Goal: Task Accomplishment & Management: Manage account settings

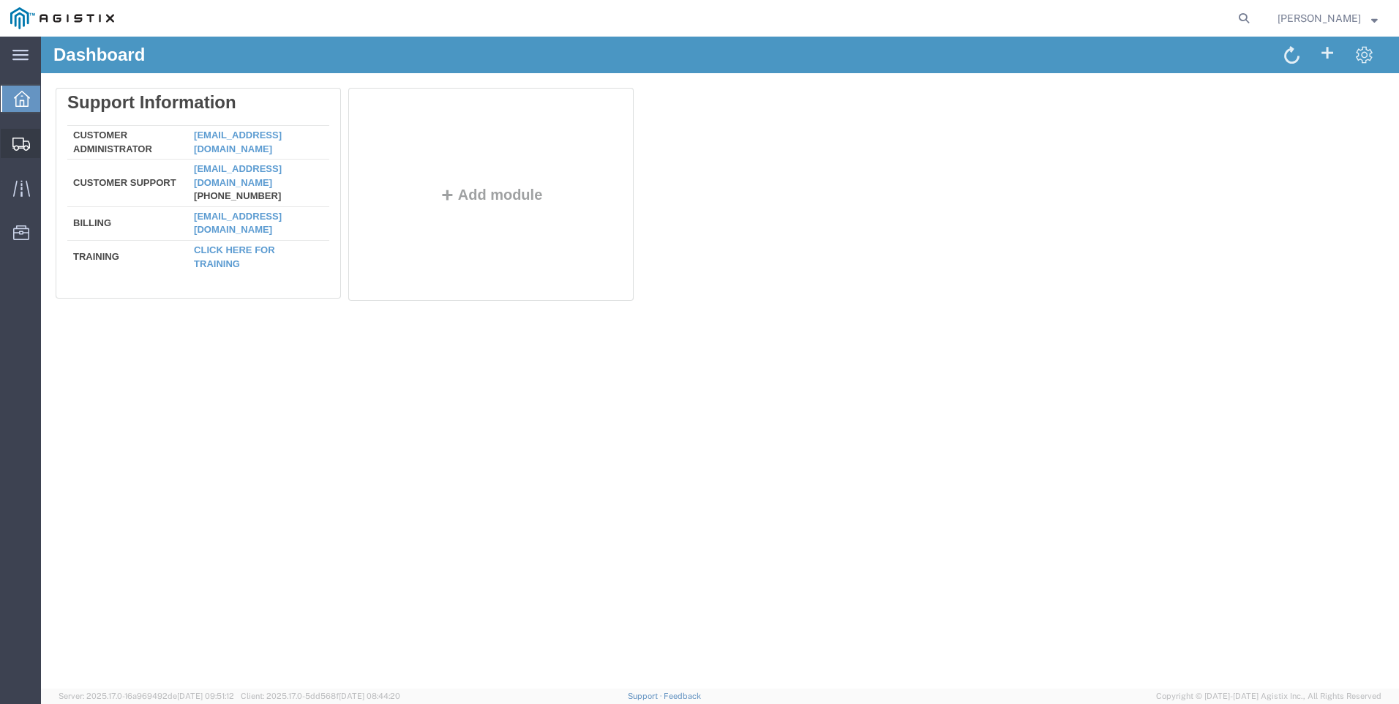
click at [0, 0] on span "Shipment Manager" at bounding box center [0, 0] width 0 height 0
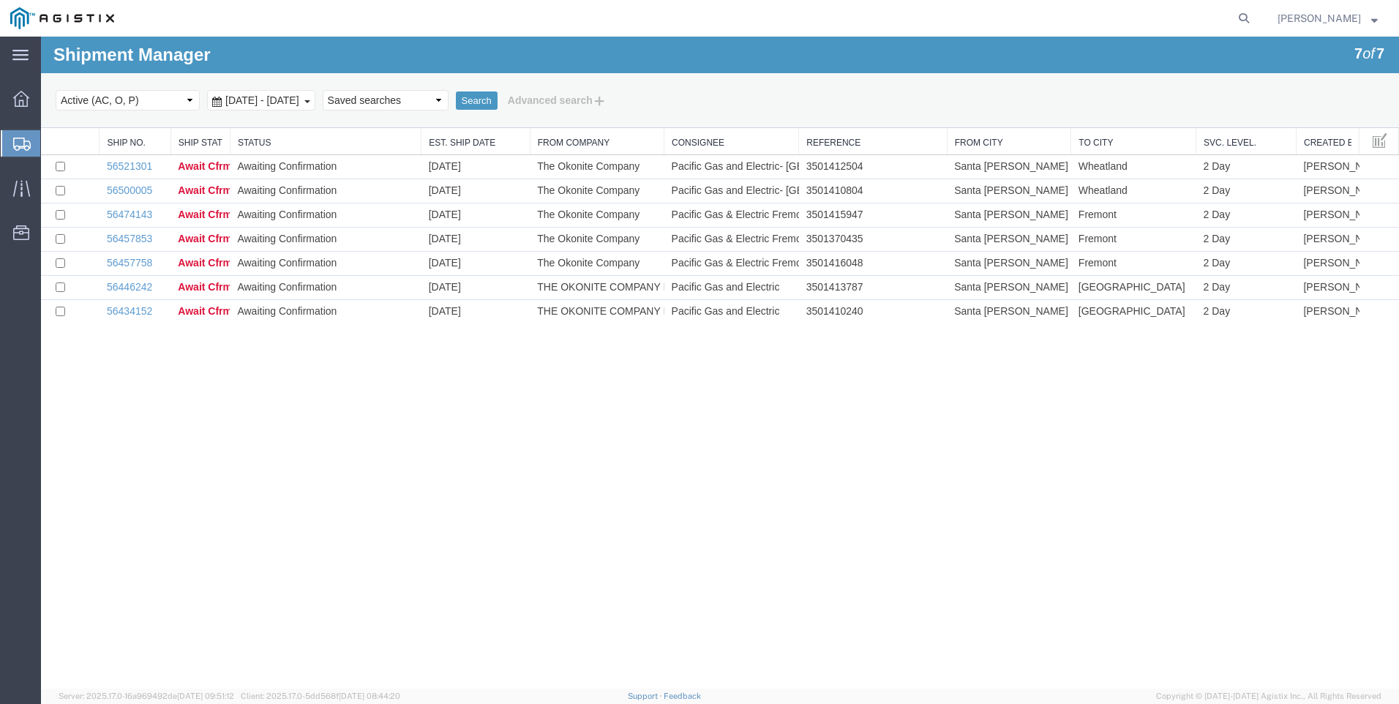
click at [1375, 20] on strong "button" at bounding box center [1375, 17] width 7 height 5
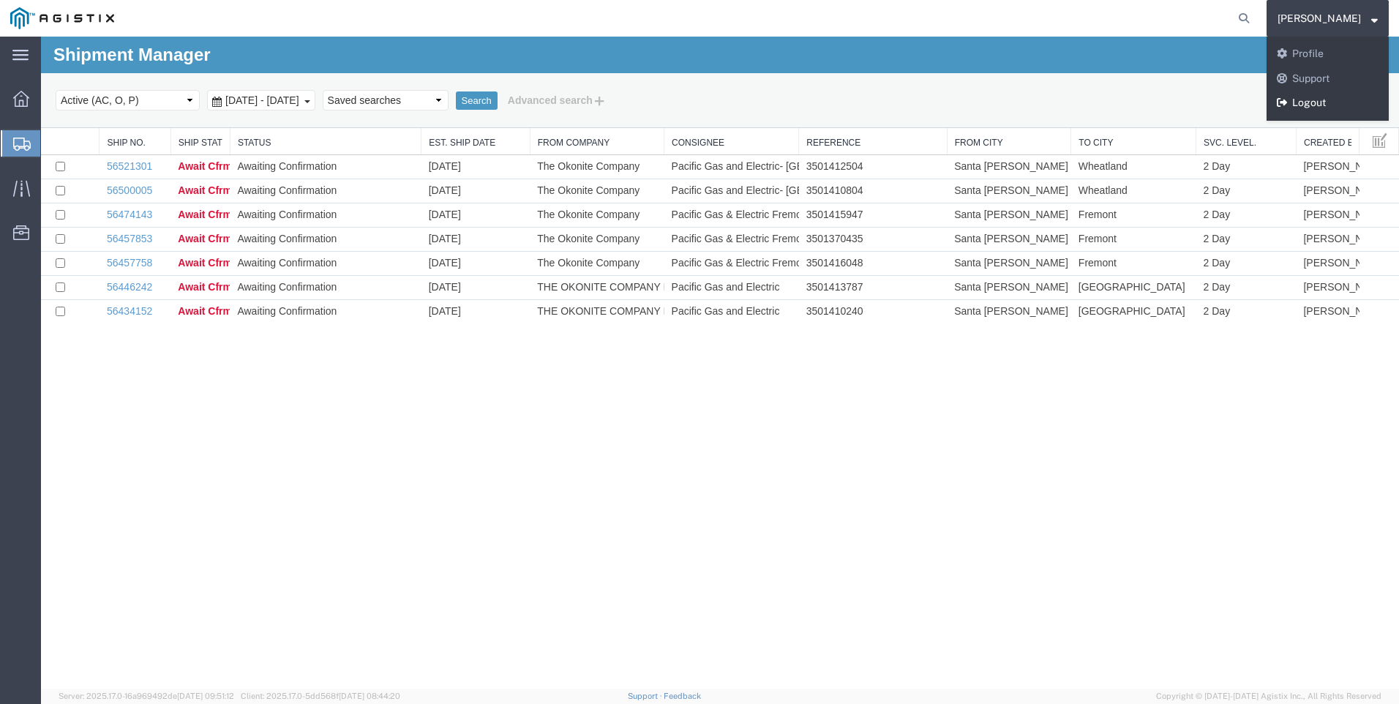
click at [1345, 101] on link "Logout" at bounding box center [1328, 103] width 122 height 25
